Goal: Task Accomplishment & Management: Use online tool/utility

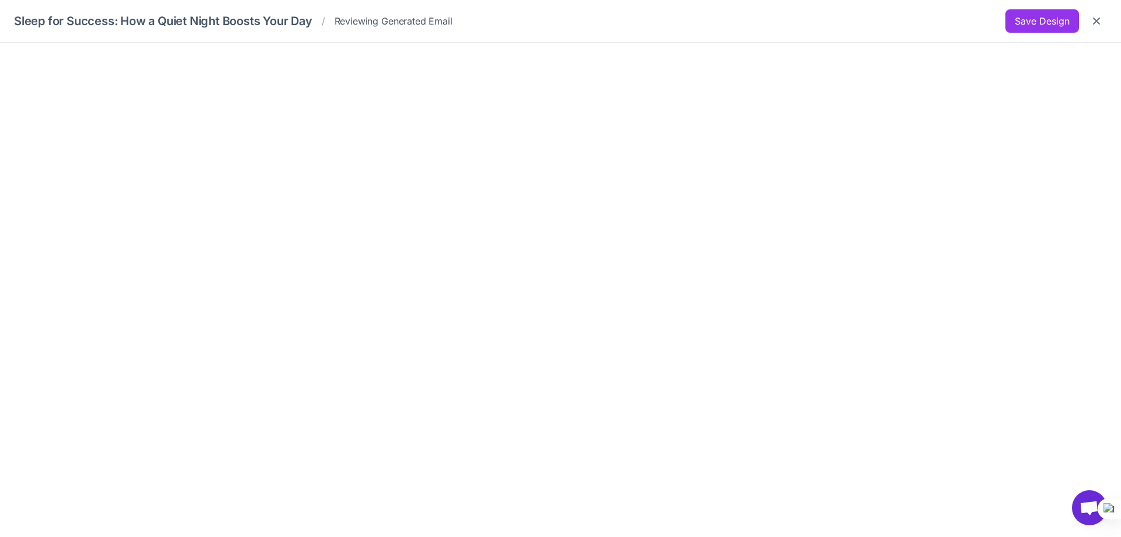
scroll to position [804, 0]
click at [1026, 24] on button "Save Design" at bounding box center [1043, 20] width 74 height 23
click at [1094, 21] on icon "Close" at bounding box center [1097, 21] width 12 height 12
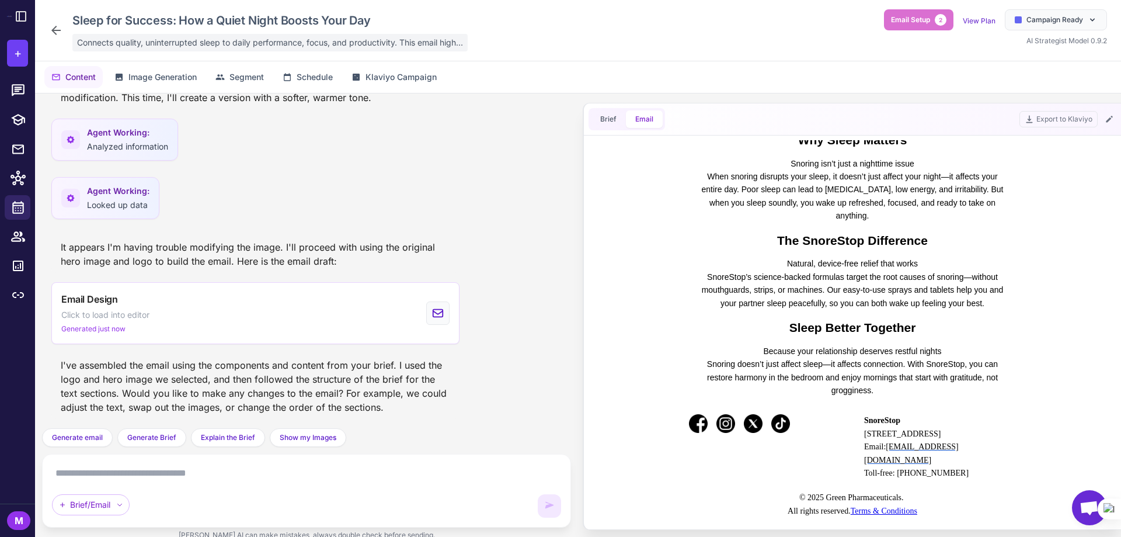
click at [164, 45] on span "Connects quality, uninterrupted sleep to daily performance, focus, and producti…" at bounding box center [270, 42] width 386 height 13
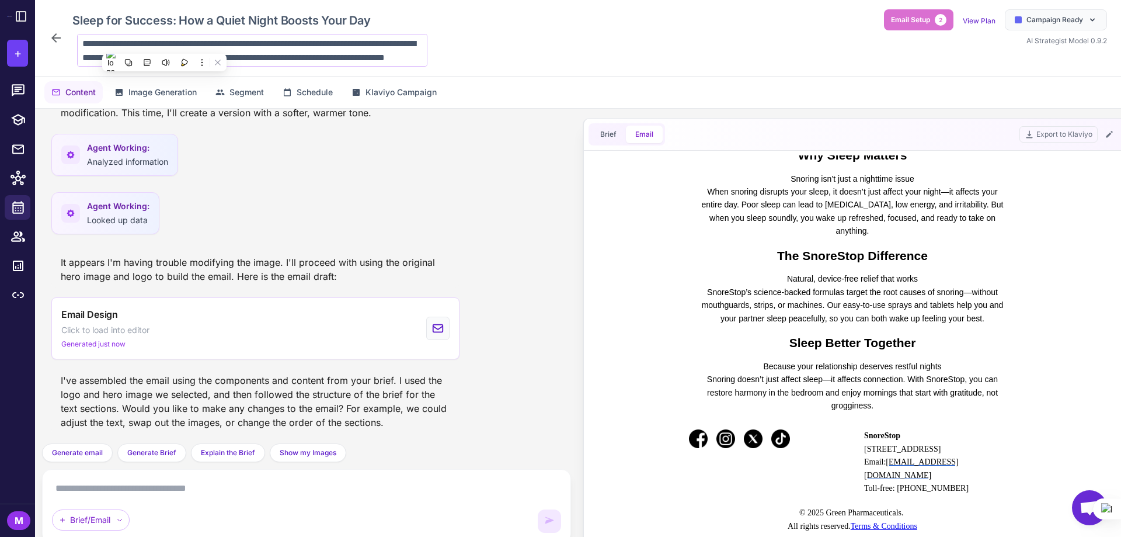
scroll to position [15, 0]
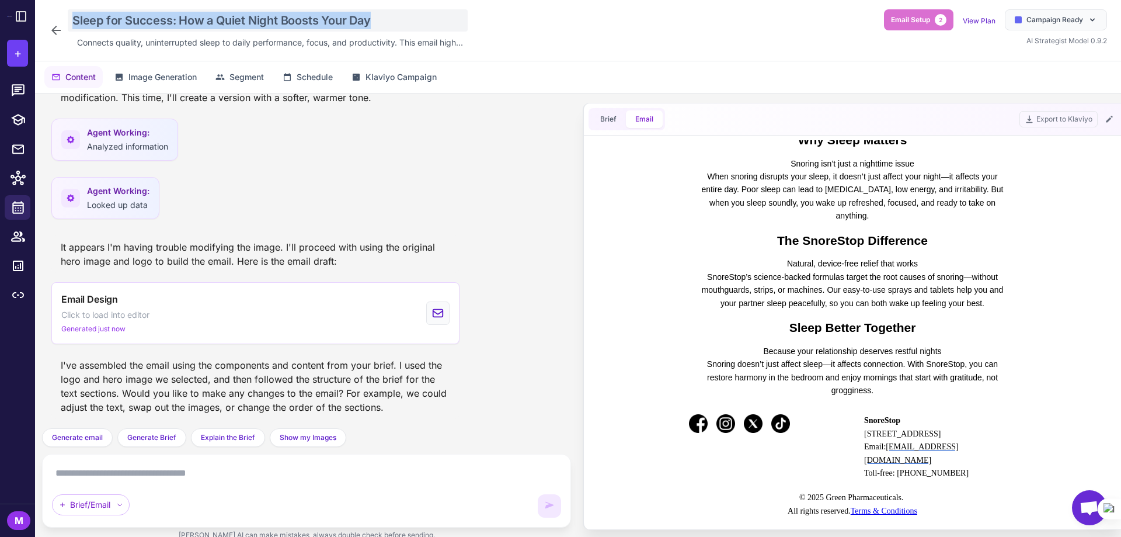
drag, startPoint x: 402, startPoint y: 18, endPoint x: 73, endPoint y: 16, distance: 328.8
click at [73, 16] on div "Sleep for Success: How a Quiet Night Boosts Your Day" at bounding box center [268, 20] width 400 height 22
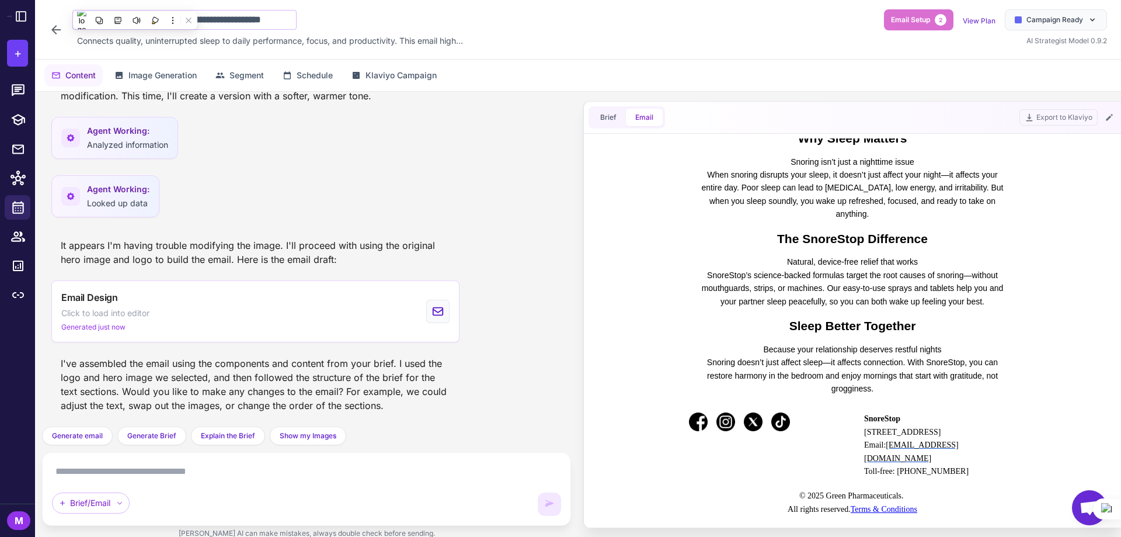
scroll to position [0, 31]
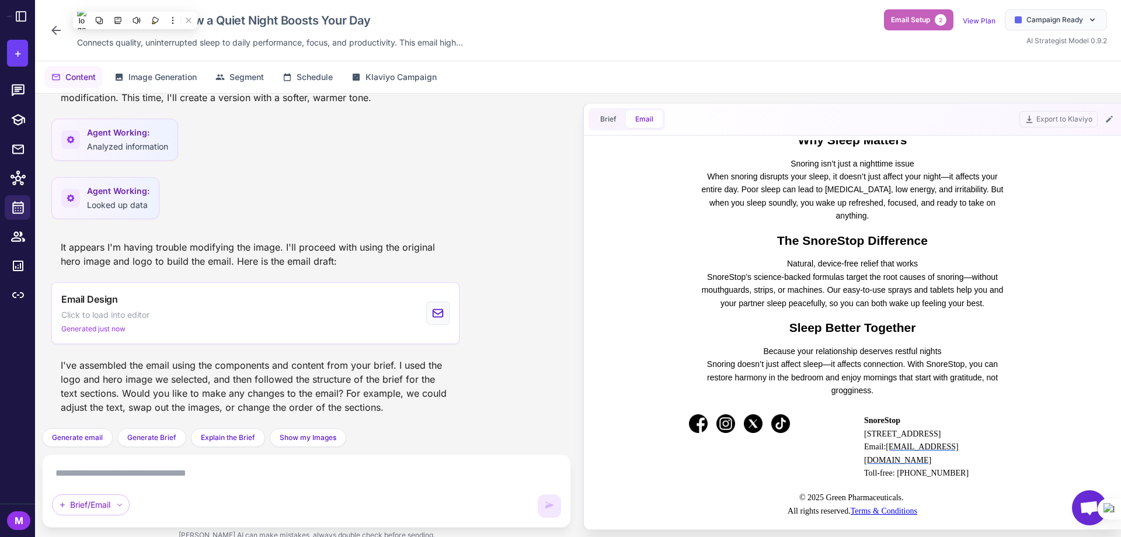
click at [914, 23] on span "Email Setup" at bounding box center [910, 20] width 39 height 11
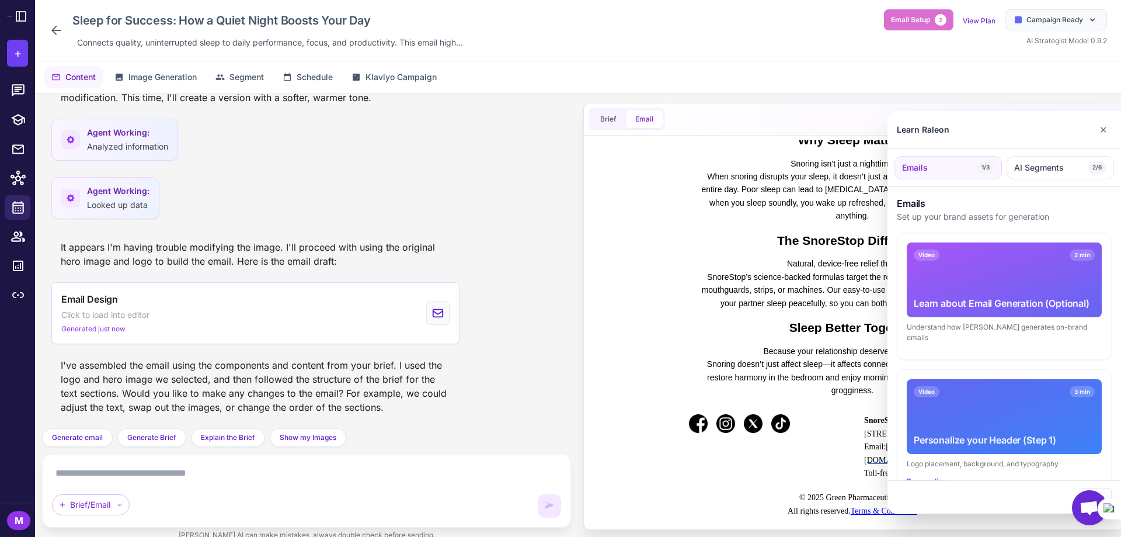
click at [923, 55] on div at bounding box center [560, 268] width 1121 height 537
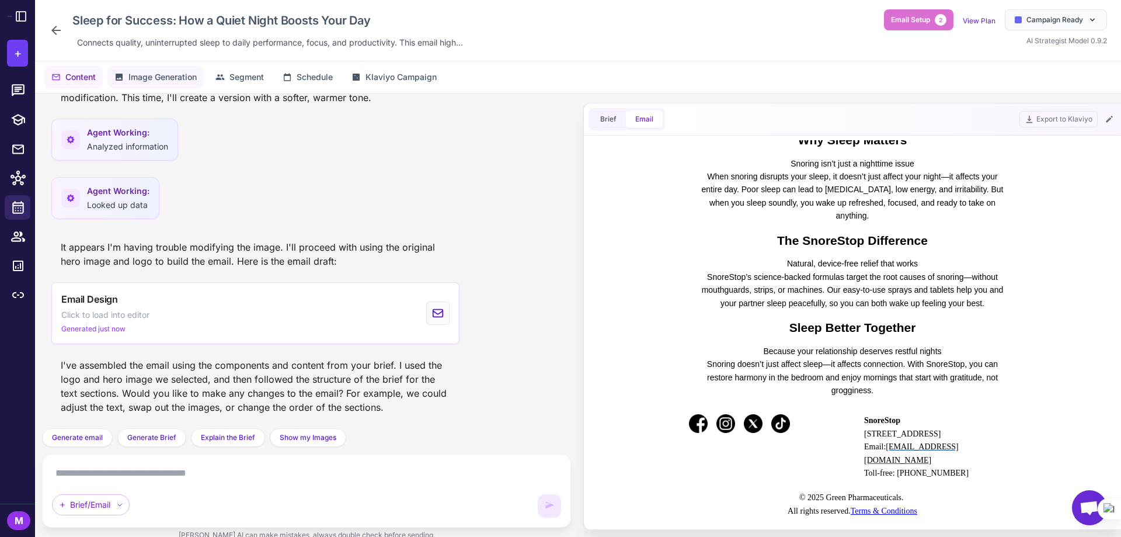
click at [128, 83] on button "Image Generation" at bounding box center [155, 77] width 96 height 22
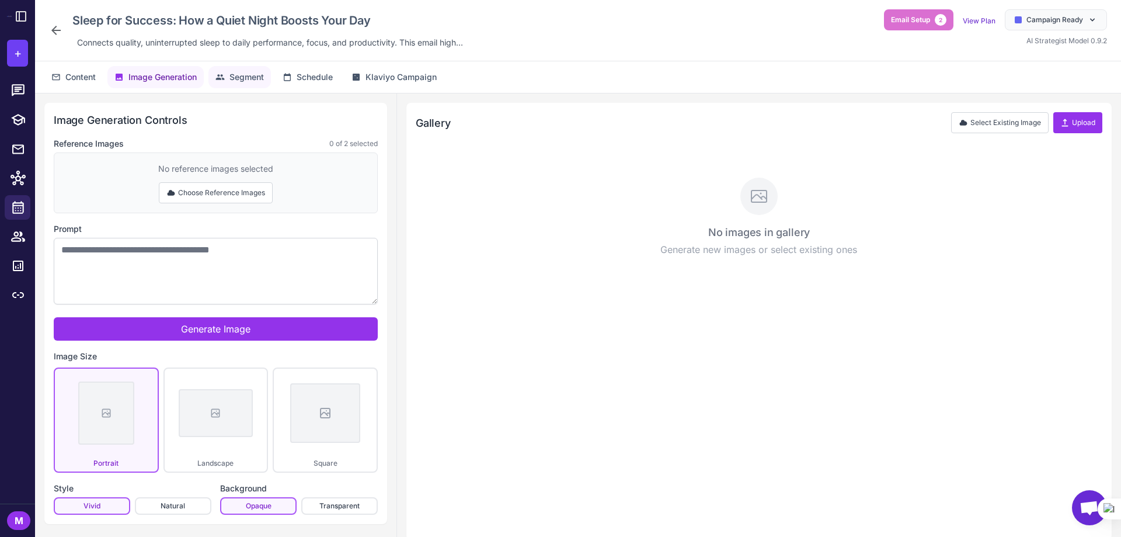
click at [238, 74] on span "Segment" at bounding box center [246, 77] width 34 height 13
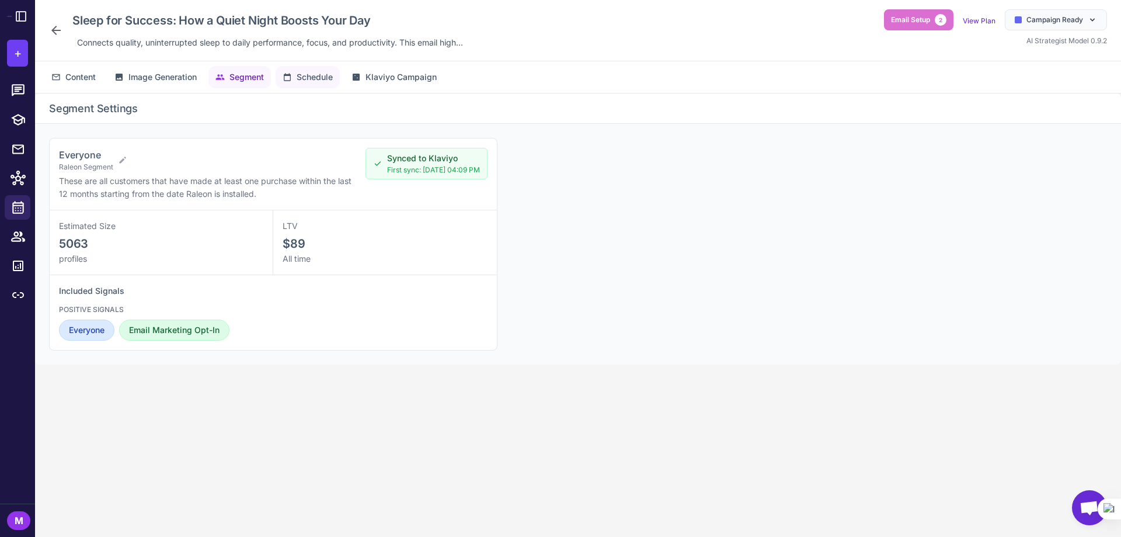
click at [303, 79] on span "Schedule" at bounding box center [315, 77] width 36 height 13
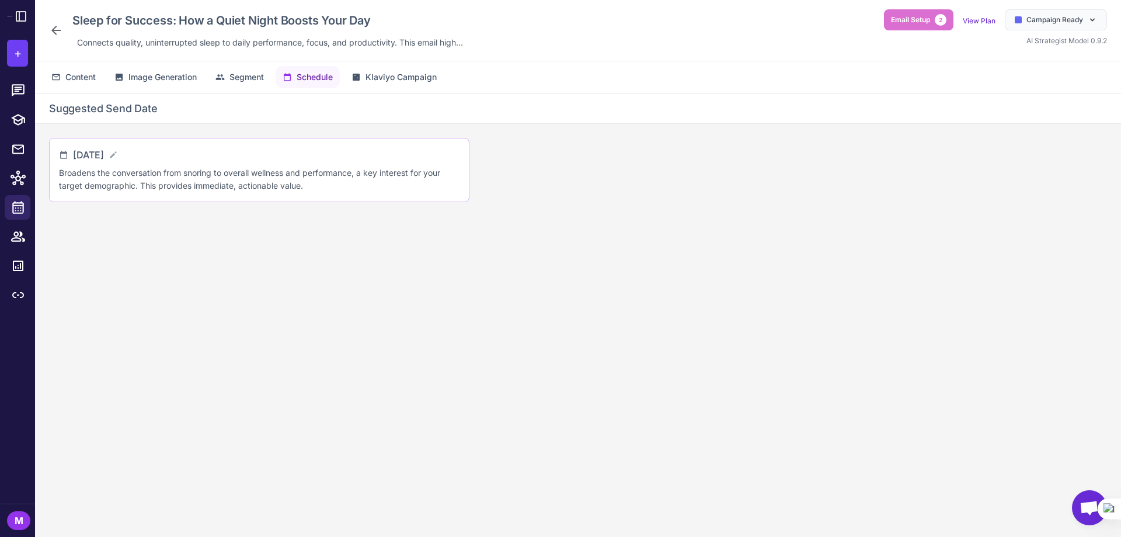
click at [118, 149] on div "[DATE]" at bounding box center [95, 155] width 45 height 14
click at [118, 151] on icon at bounding box center [113, 154] width 9 height 9
click at [152, 161] on input "**********" at bounding box center [121, 159] width 97 height 23
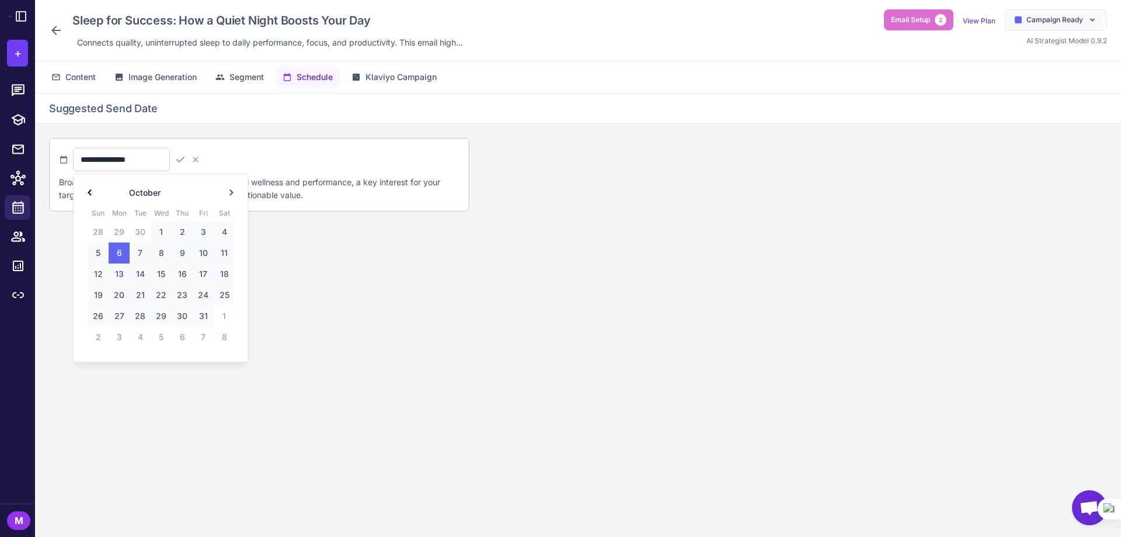
click at [88, 189] on icon at bounding box center [90, 192] width 4 height 6
click at [224, 252] on span "13" at bounding box center [224, 252] width 21 height 21
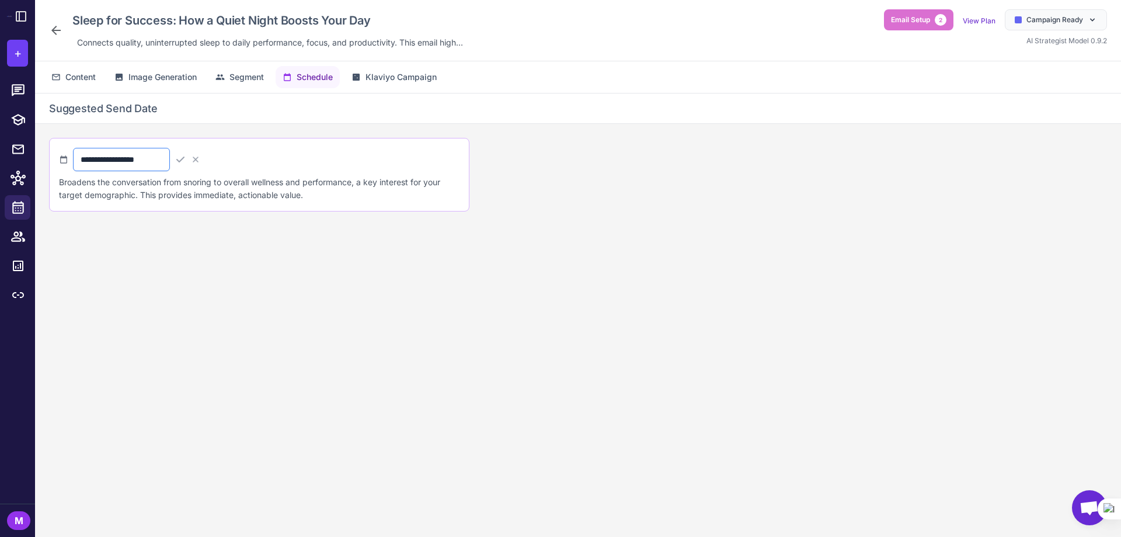
click at [170, 165] on input "**********" at bounding box center [121, 159] width 97 height 23
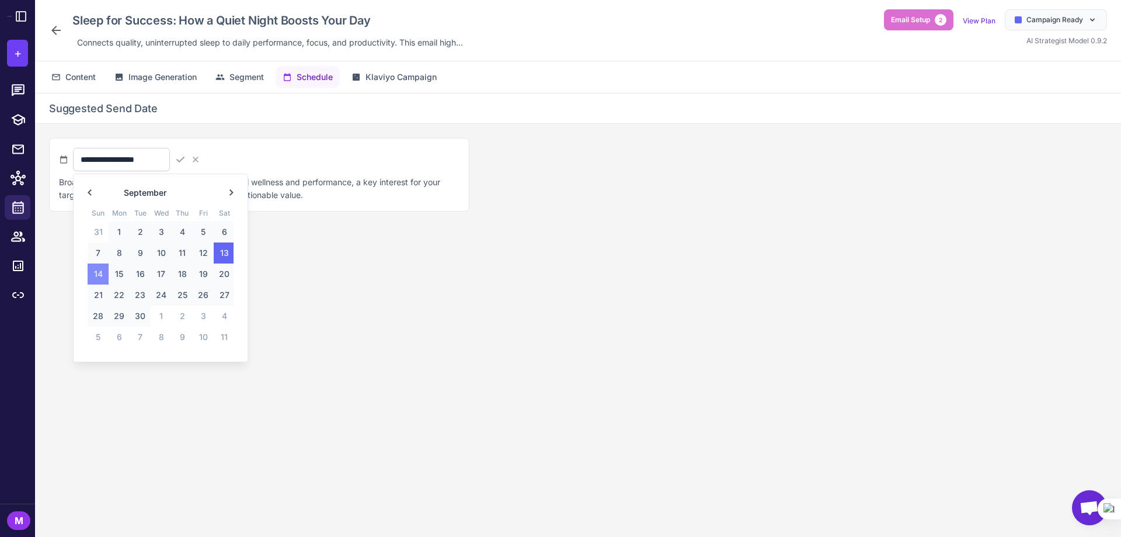
click at [94, 273] on span "14" at bounding box center [98, 273] width 21 height 21
type input "**********"
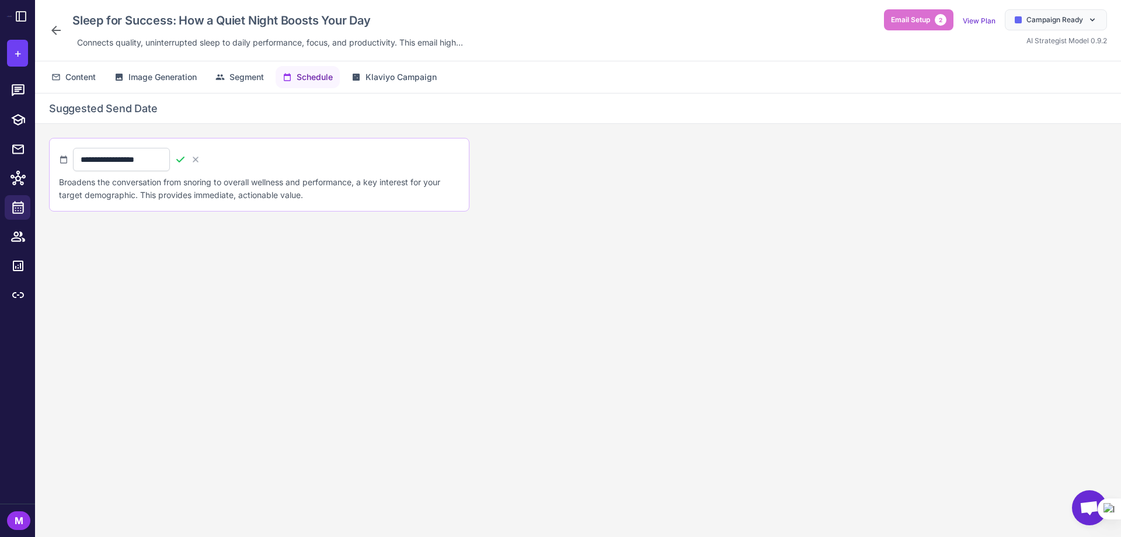
click at [185, 161] on icon at bounding box center [180, 159] width 8 height 6
click at [389, 78] on span "Klaviyo Campaign" at bounding box center [401, 77] width 71 height 13
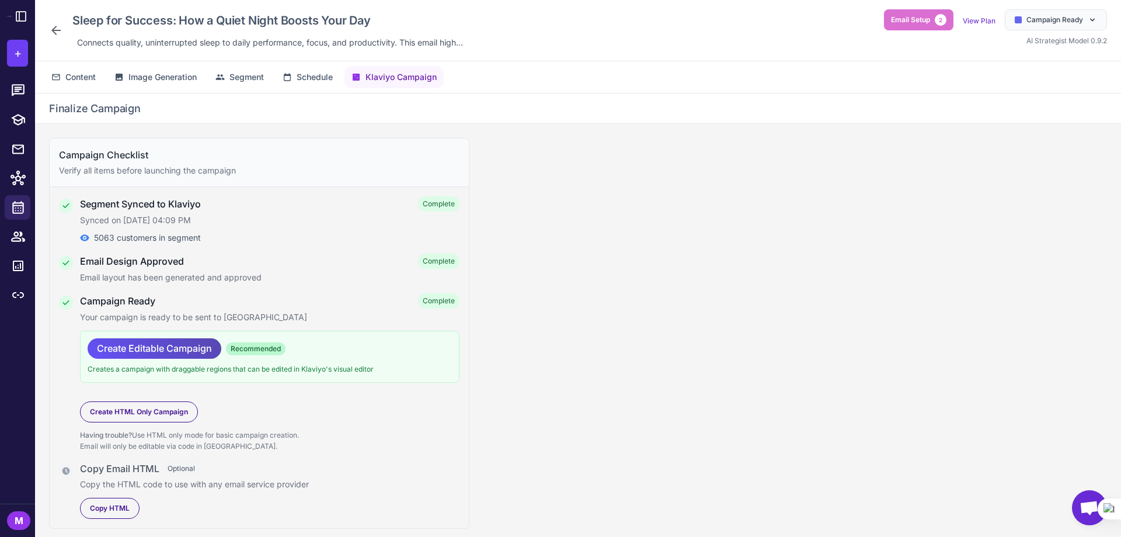
click at [146, 341] on span "Create Editable Campaign" at bounding box center [154, 348] width 115 height 20
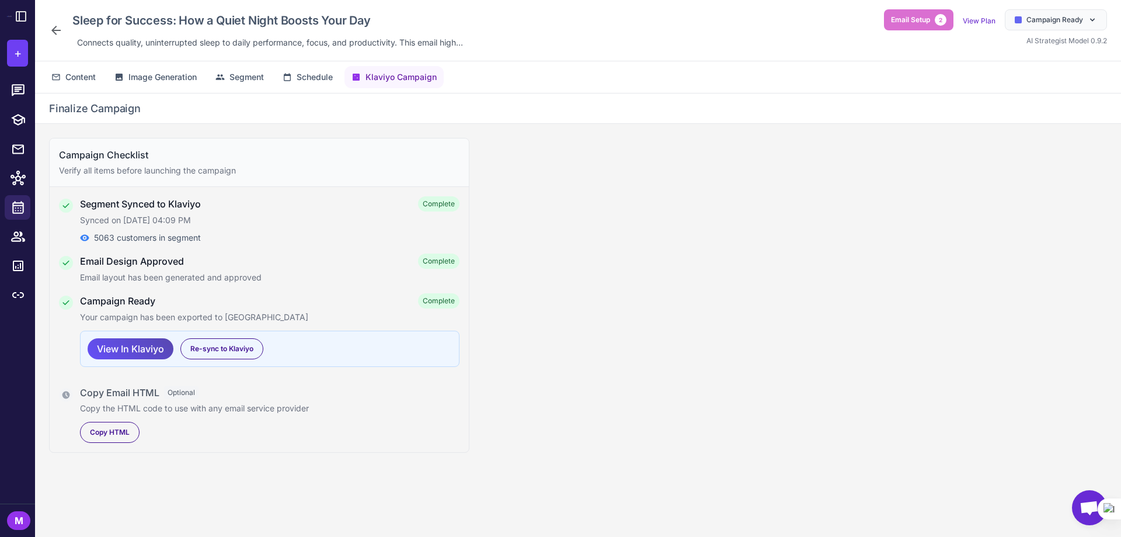
click at [149, 352] on span "View In Klaviyo" at bounding box center [130, 349] width 67 height 20
